Goal: Task Accomplishment & Management: Manage account settings

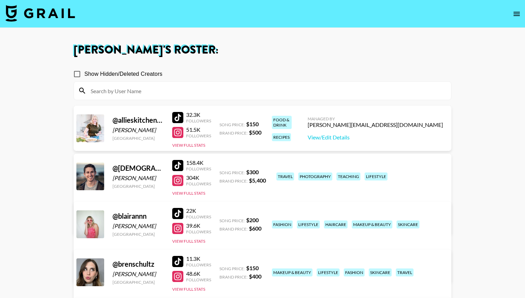
click at [145, 98] on div at bounding box center [262, 91] width 377 height 18
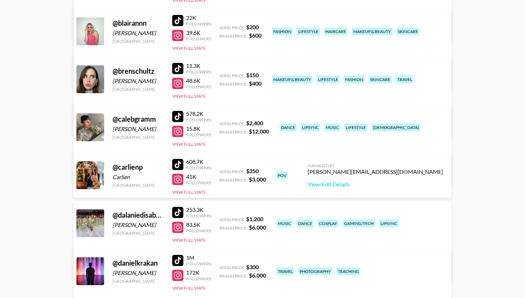
scroll to position [212, 0]
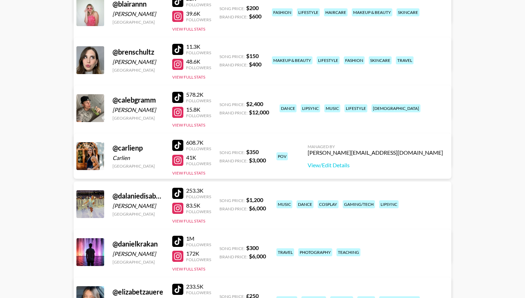
click at [179, 147] on div at bounding box center [177, 145] width 11 height 11
click at [195, 172] on button "View Full Stats" at bounding box center [188, 172] width 33 height 5
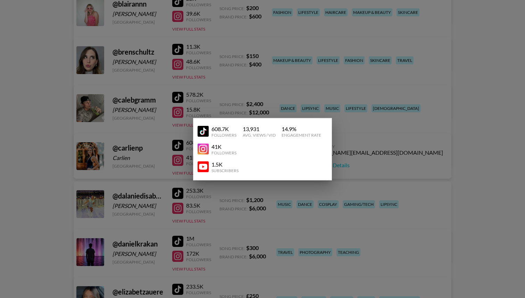
click at [361, 160] on div at bounding box center [262, 149] width 525 height 298
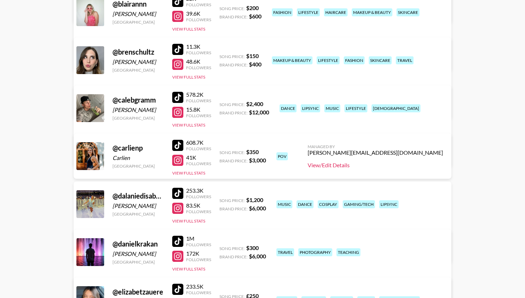
click at [406, 164] on link "View/Edit Details" at bounding box center [375, 165] width 135 height 7
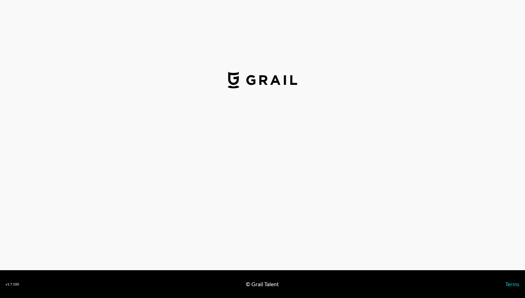
select select "USD"
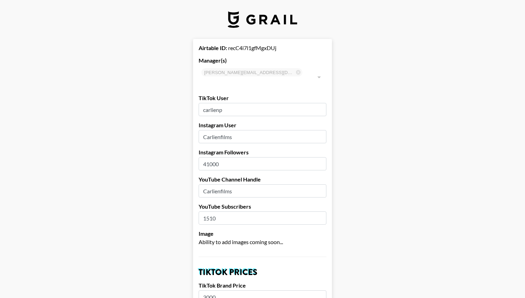
click at [236, 103] on input "carlienp" at bounding box center [263, 109] width 128 height 13
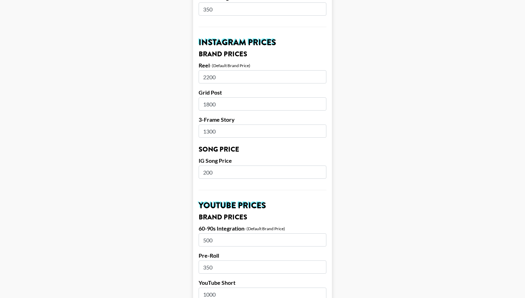
scroll to position [645, 0]
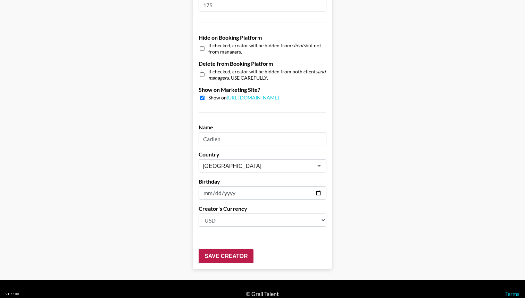
type input "carlienfilms"
click at [221, 249] on input "Save Creator" at bounding box center [226, 256] width 55 height 14
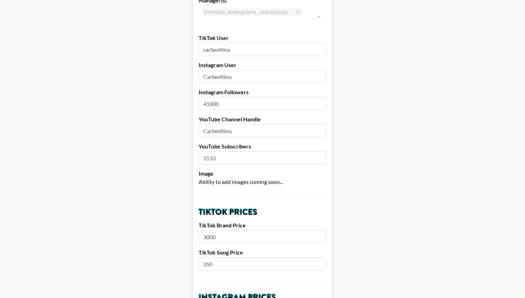
scroll to position [0, 0]
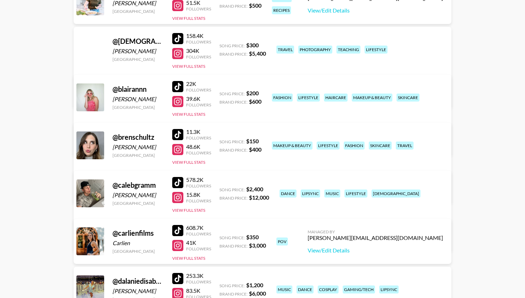
scroll to position [149, 0]
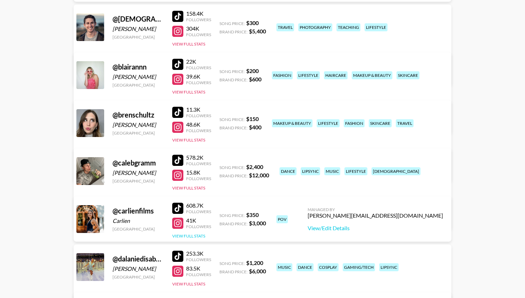
click at [187, 233] on button "View Full Stats" at bounding box center [188, 235] width 33 height 5
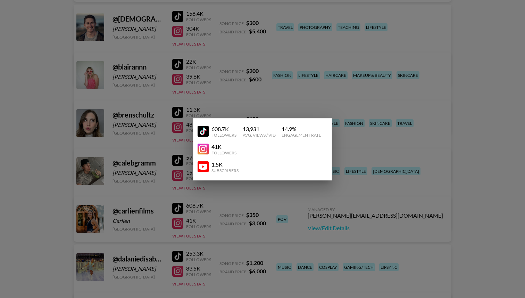
click at [149, 205] on div at bounding box center [262, 149] width 525 height 298
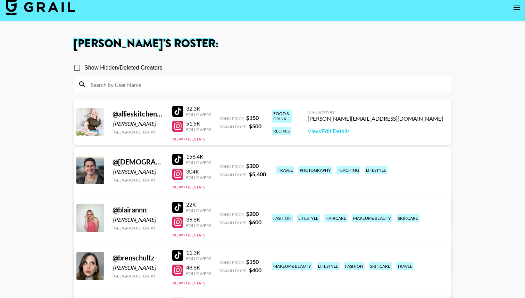
scroll to position [0, 0]
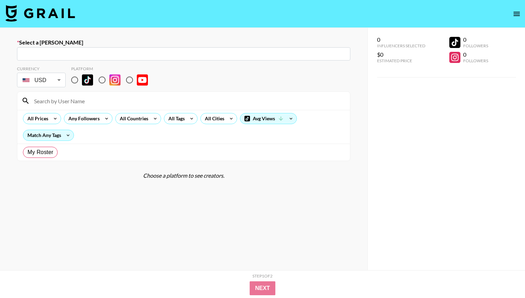
radio input "true"
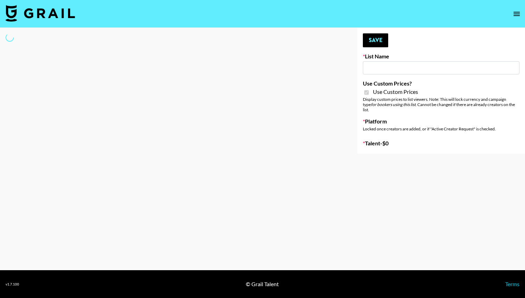
type input "Peppermayo"
checkbox input "true"
select select "Brand"
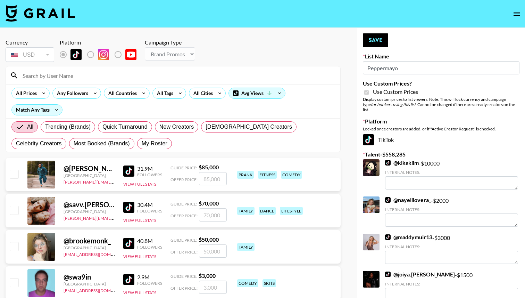
click at [89, 77] on input at bounding box center [177, 75] width 318 height 11
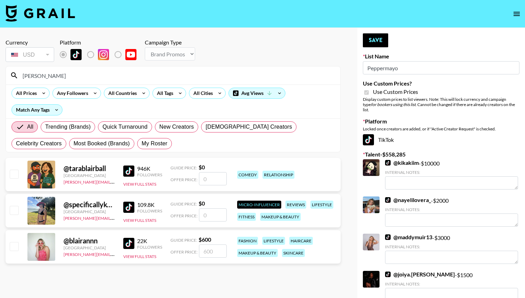
type input "[PERSON_NAME]"
click at [13, 248] on input "checkbox" at bounding box center [14, 246] width 8 height 8
checkbox input "true"
type input "600"
click at [380, 39] on button "Save" at bounding box center [375, 40] width 25 height 14
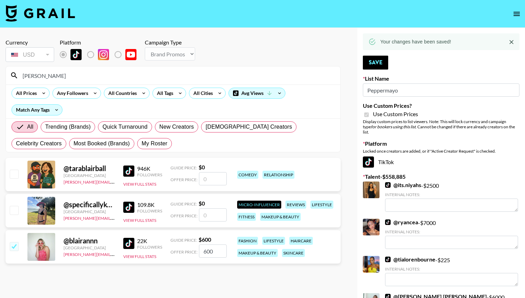
click at [73, 78] on input "[PERSON_NAME]" at bounding box center [177, 75] width 318 height 11
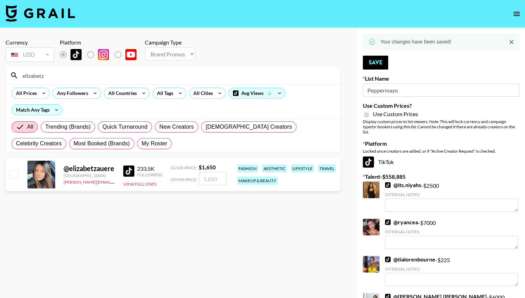
type input "elizabetz"
click at [11, 174] on input "checkbox" at bounding box center [14, 174] width 8 height 8
checkbox input "true"
type input "1650"
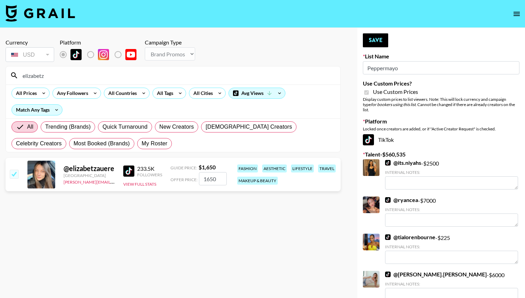
drag, startPoint x: 218, startPoint y: 180, endPoint x: 206, endPoint y: 181, distance: 12.5
click at [206, 181] on input "1650" at bounding box center [213, 178] width 28 height 13
click at [379, 44] on button "Save" at bounding box center [375, 40] width 25 height 14
